Goal: Information Seeking & Learning: Learn about a topic

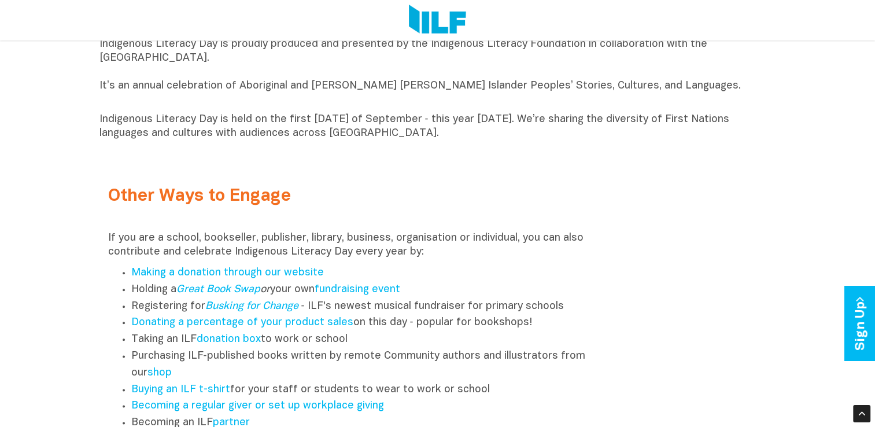
scroll to position [1297, 0]
click at [226, 295] on link "Great Book Swap" at bounding box center [218, 290] width 84 height 10
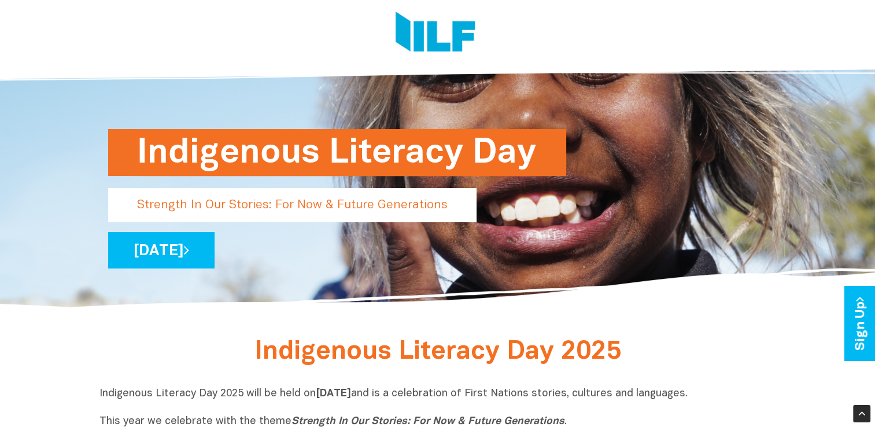
scroll to position [0, 0]
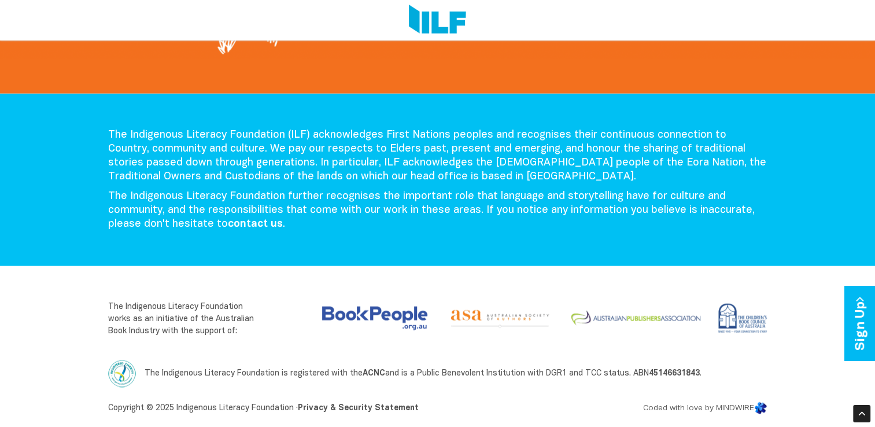
scroll to position [2457, 0]
